Goal: Answer question/provide support: Share knowledge or assist other users

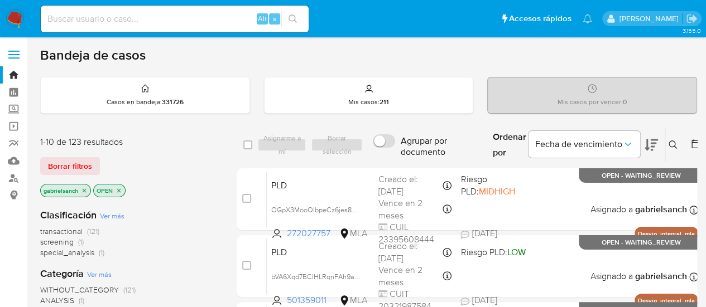
click at [137, 14] on input at bounding box center [175, 19] width 268 height 15
paste input "5LeVhwnDASm1kaiLW6CkpsMg"
type input "5LeVhwnDASm1kaiLW6CkpsMg"
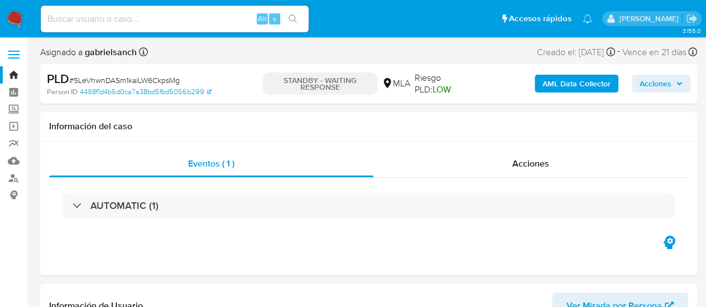
select select "10"
click at [182, 22] on input at bounding box center [175, 19] width 268 height 15
paste input "4wRxU7lp5MSM0xfWj2Ow9Dho"
type input "4wRxU7lp5MSM0xfWj2Ow9Dho"
select select "10"
